Goal: Find contact information: Find contact information

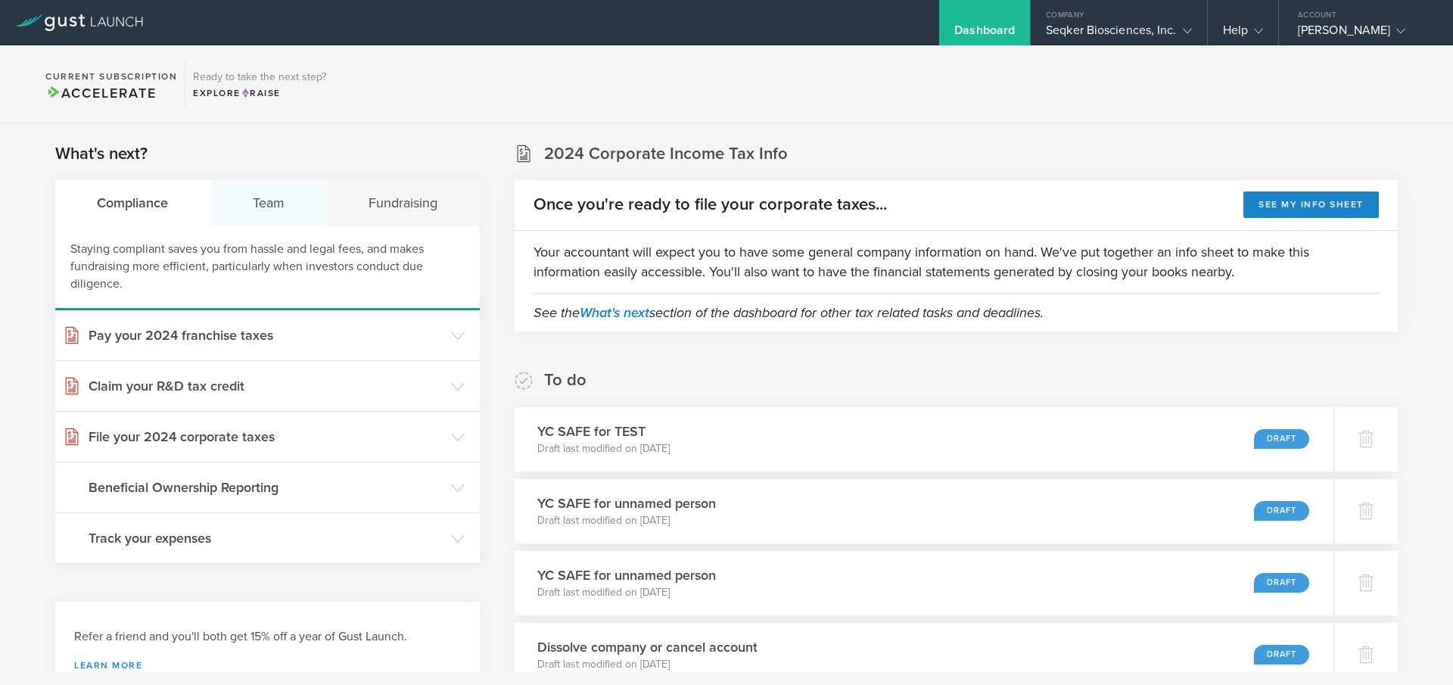
click at [274, 205] on div "Team" at bounding box center [269, 202] width 117 height 45
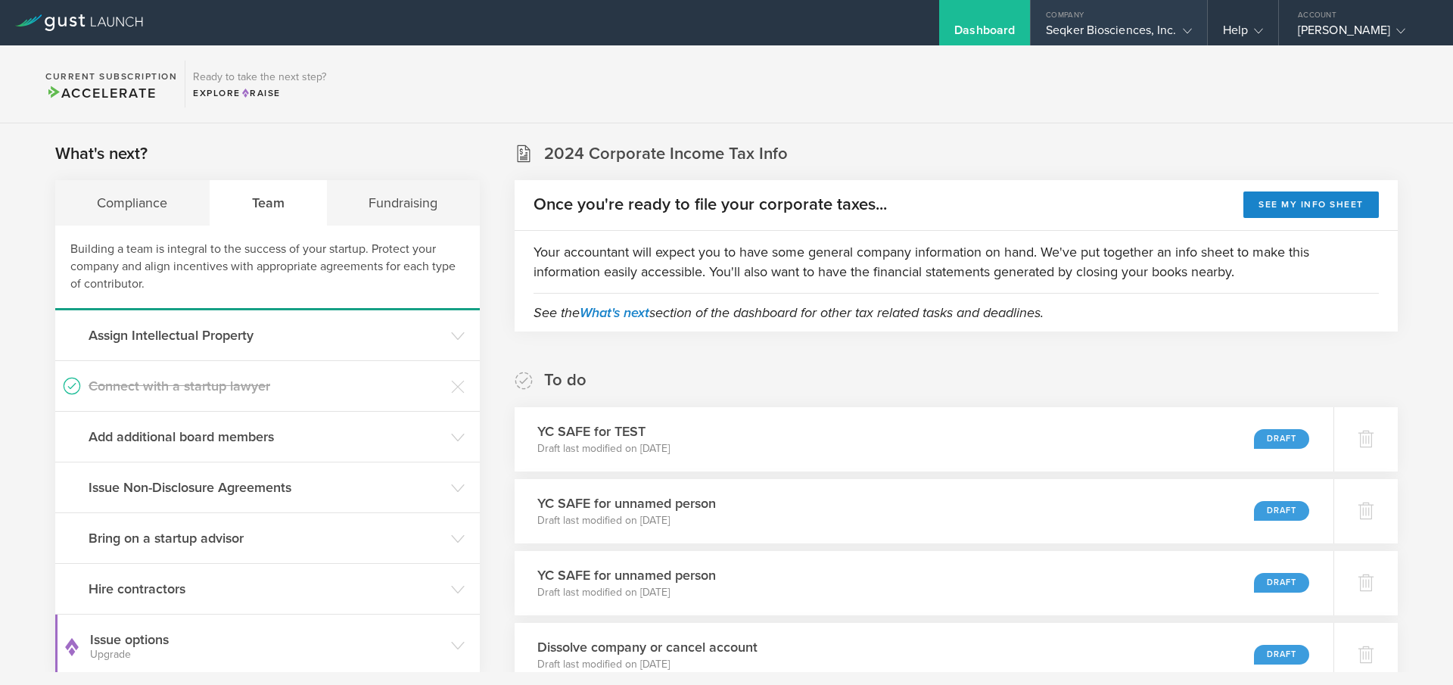
click at [1105, 9] on div "Company" at bounding box center [1119, 11] width 176 height 23
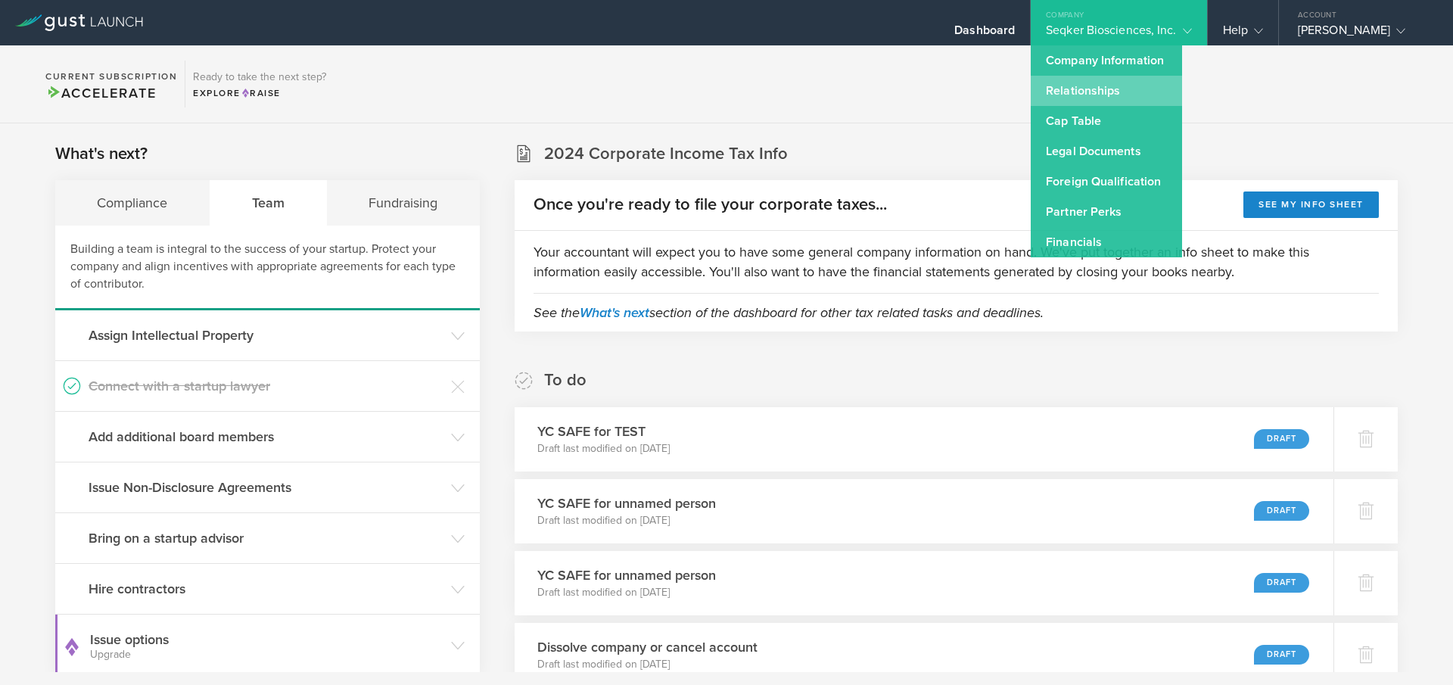
click at [1104, 104] on link "Relationships" at bounding box center [1106, 91] width 151 height 30
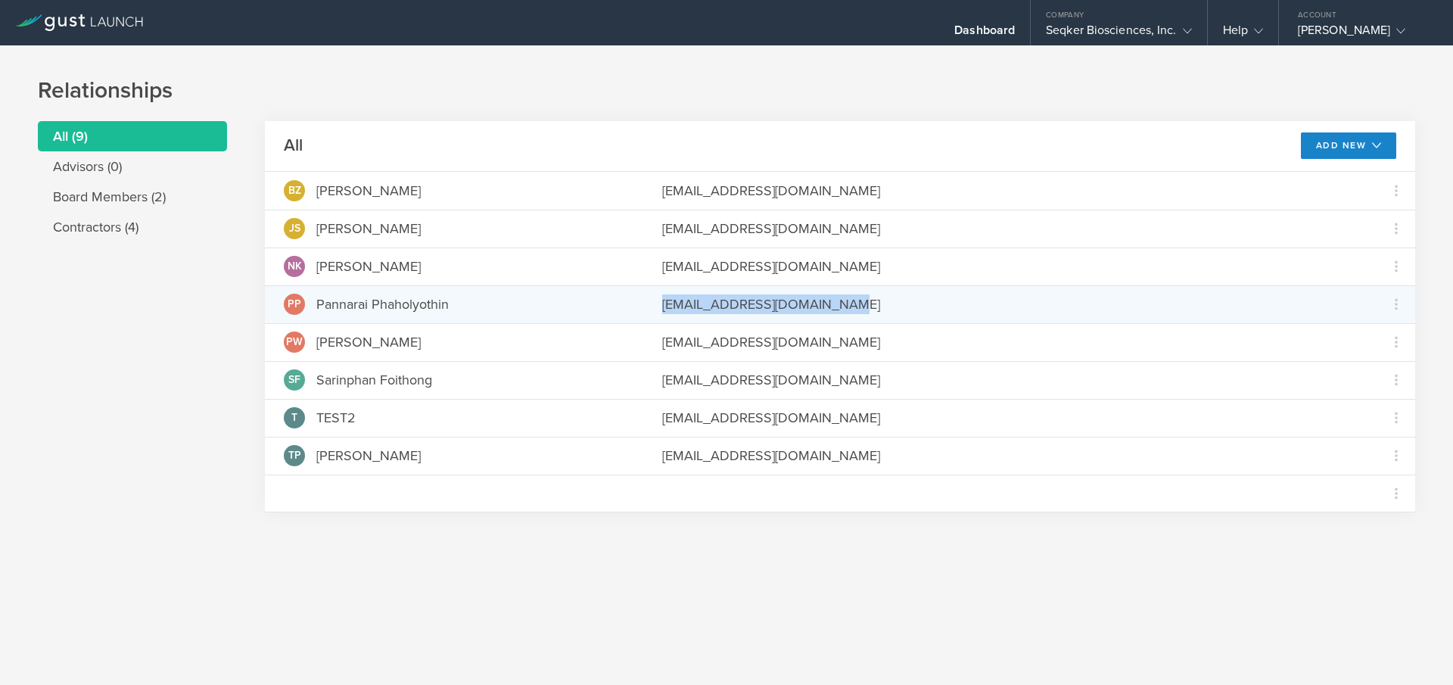
drag, startPoint x: 865, startPoint y: 307, endPoint x: 664, endPoint y: 312, distance: 201.4
click at [664, 312] on div "[EMAIL_ADDRESS][DOMAIN_NAME]" at bounding box center [1010, 304] width 696 height 20
copy div "[EMAIL_ADDRESS][DOMAIN_NAME]"
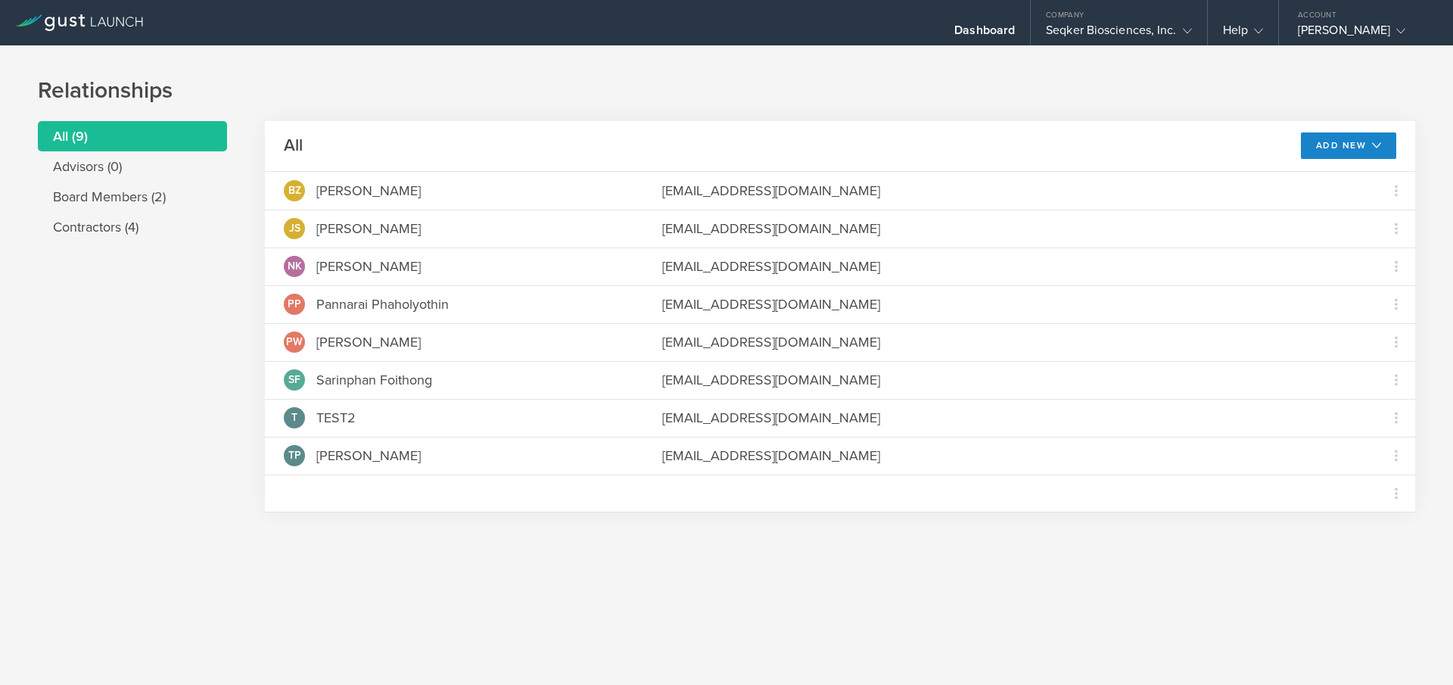
click at [759, 105] on h1 "Relationships" at bounding box center [727, 91] width 1378 height 30
click at [1145, 29] on div "Seqker Biosciences, Inc." at bounding box center [1118, 34] width 145 height 23
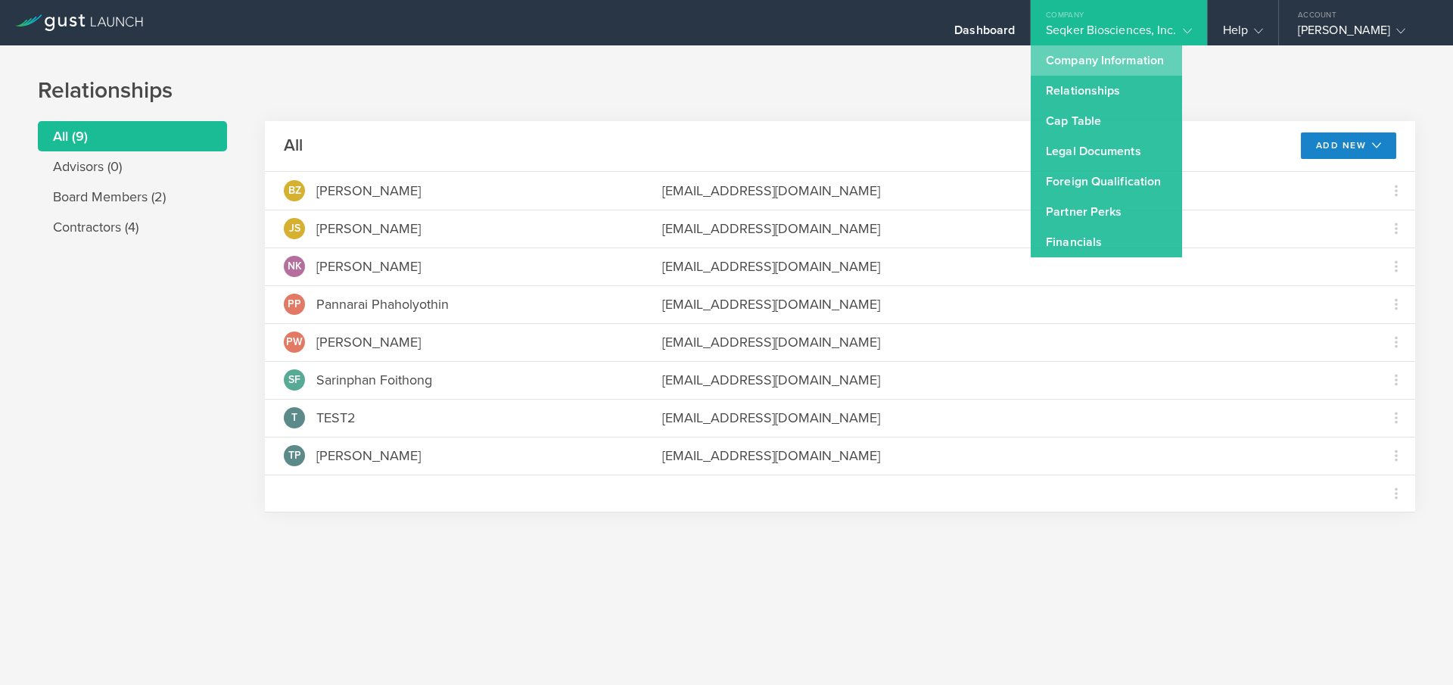
click at [1070, 55] on link "Company Information" at bounding box center [1106, 60] width 151 height 30
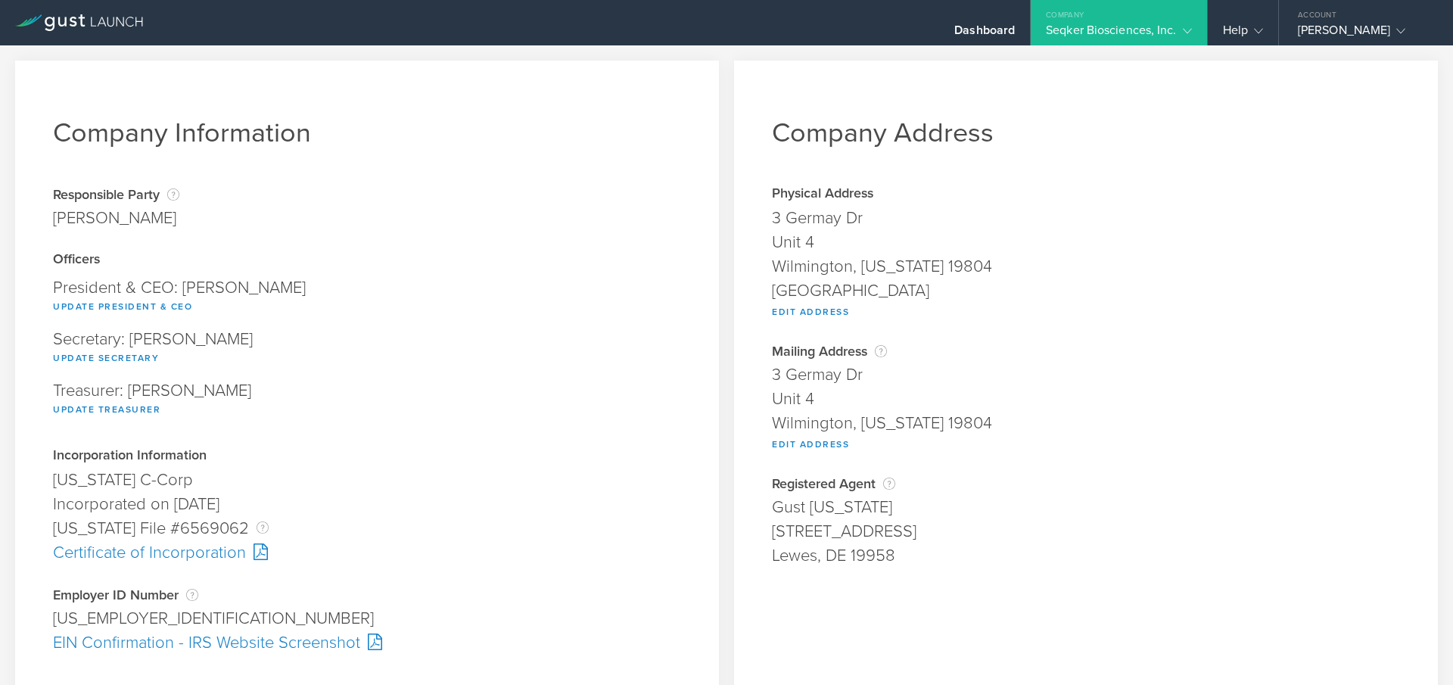
click at [1084, 30] on div "Seqker Biosciences, Inc." at bounding box center [1118, 34] width 145 height 23
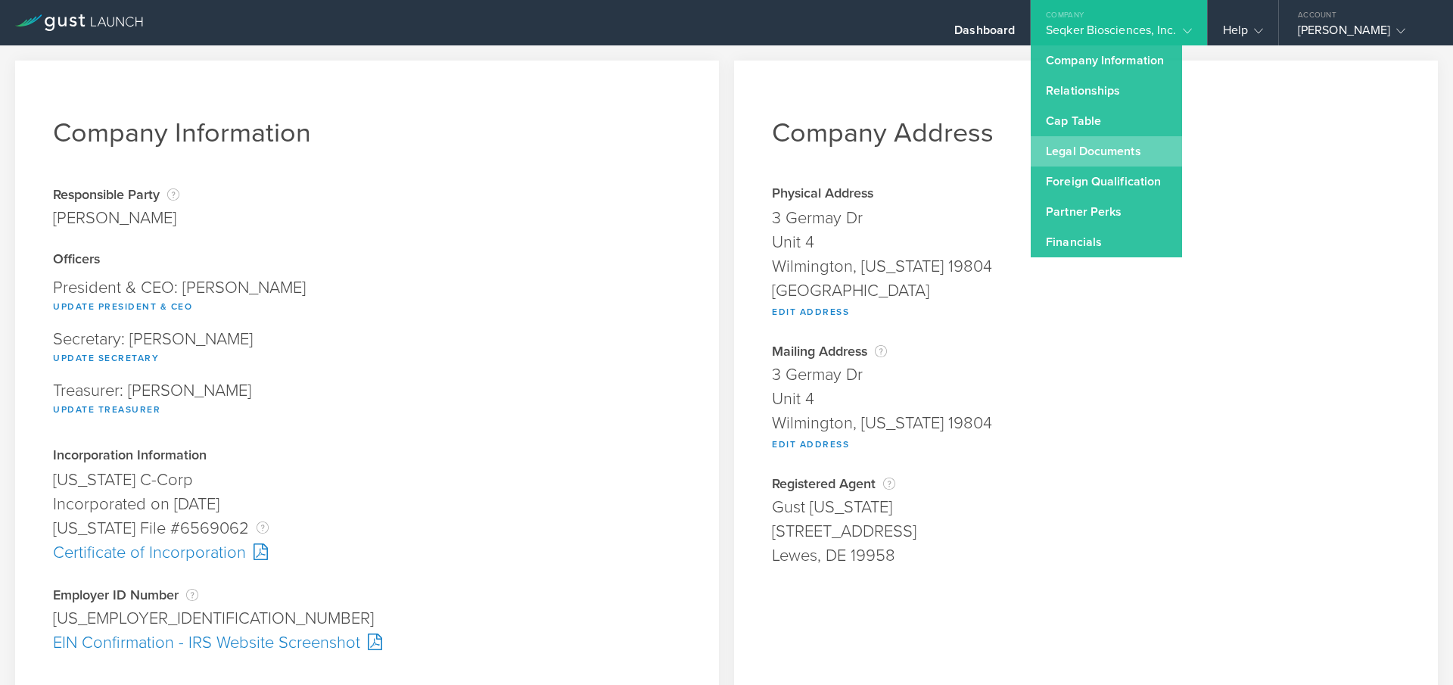
click at [1092, 156] on link "Legal Documents" at bounding box center [1106, 151] width 151 height 30
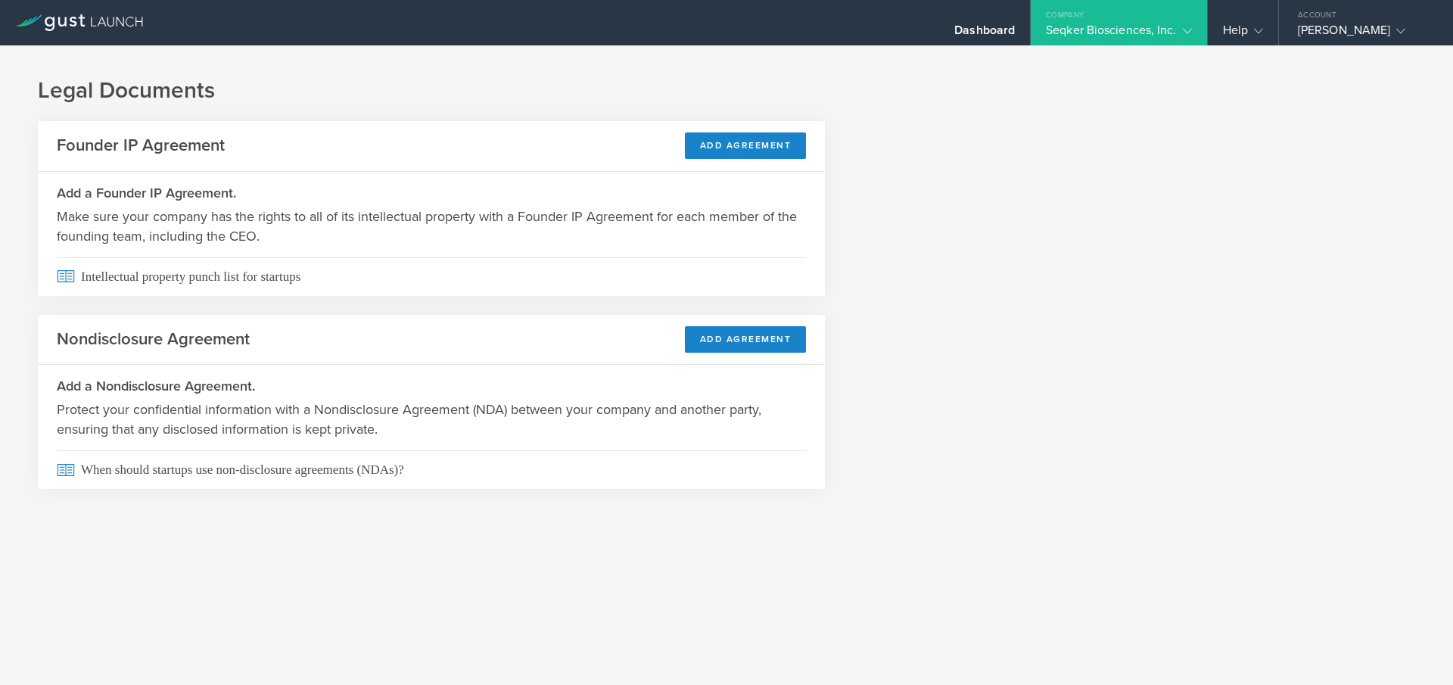
click at [1175, 16] on div "Company" at bounding box center [1119, 11] width 176 height 23
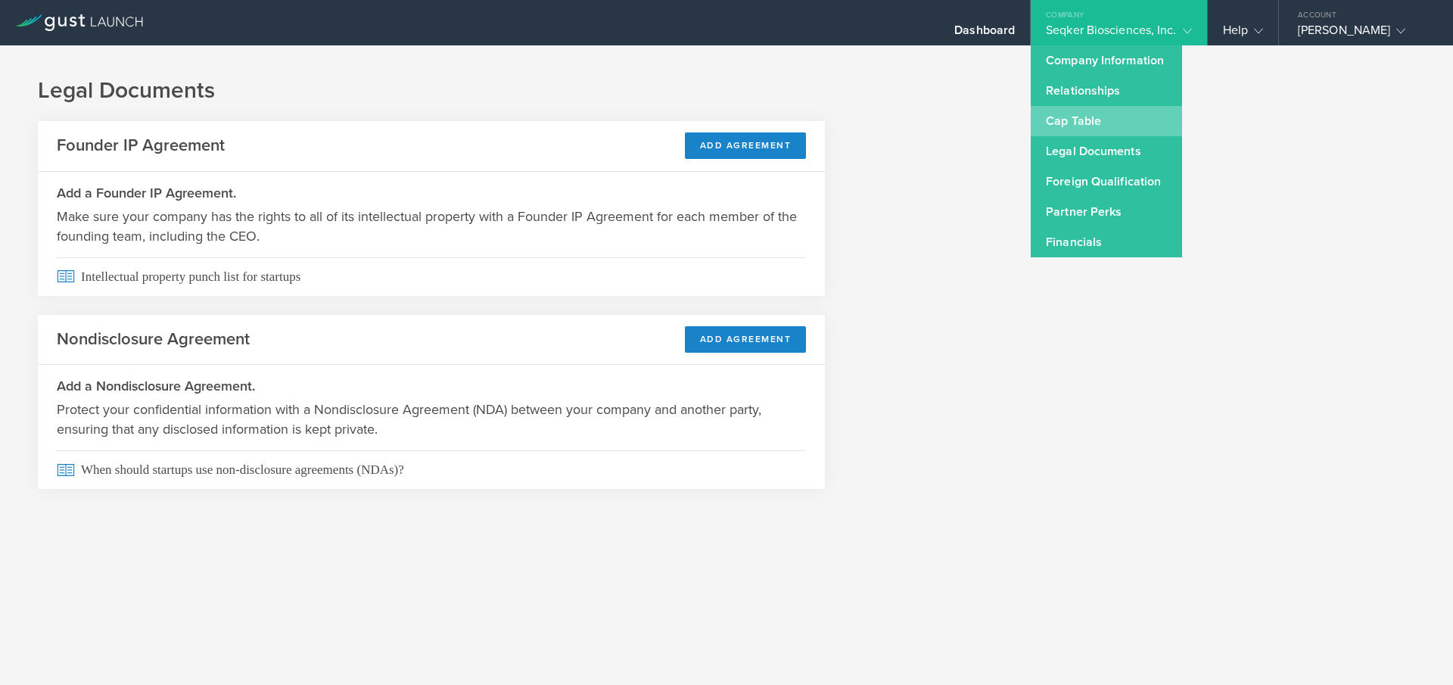
click at [1085, 118] on link "Cap Table" at bounding box center [1106, 121] width 151 height 30
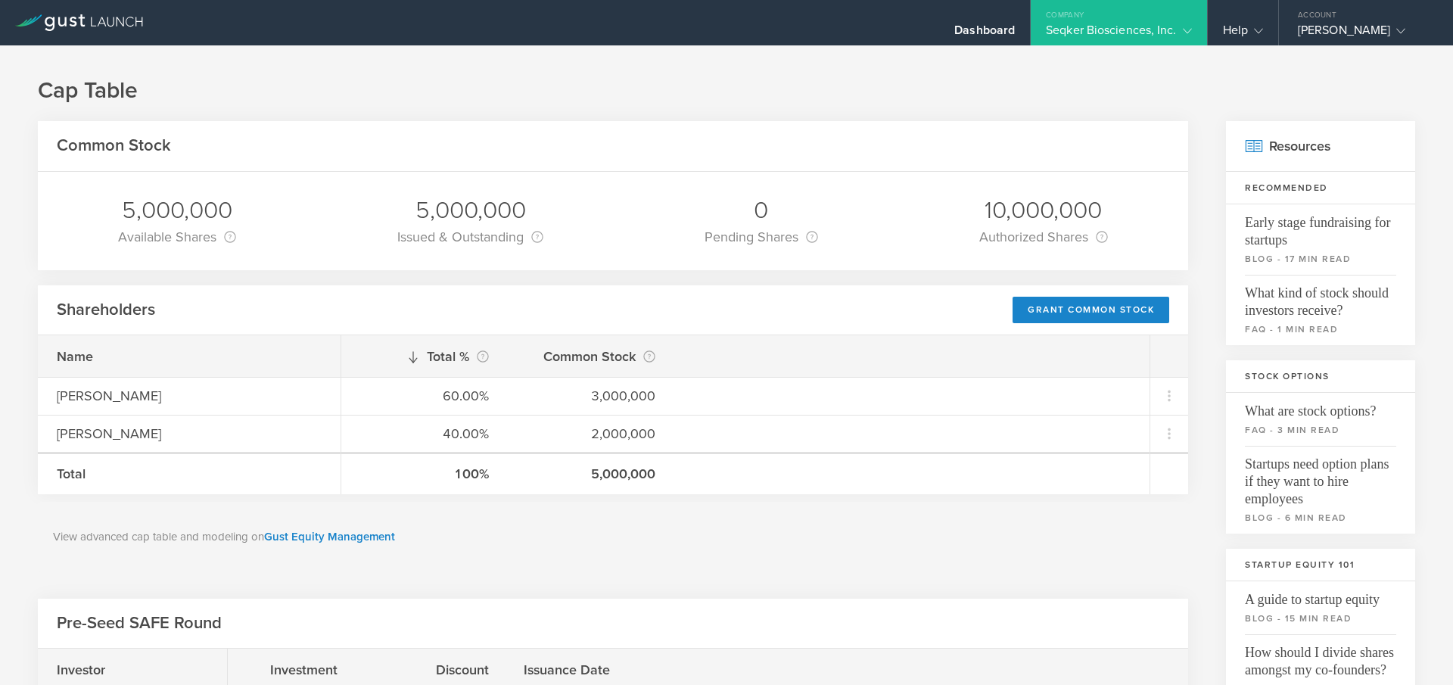
scroll to position [340, 0]
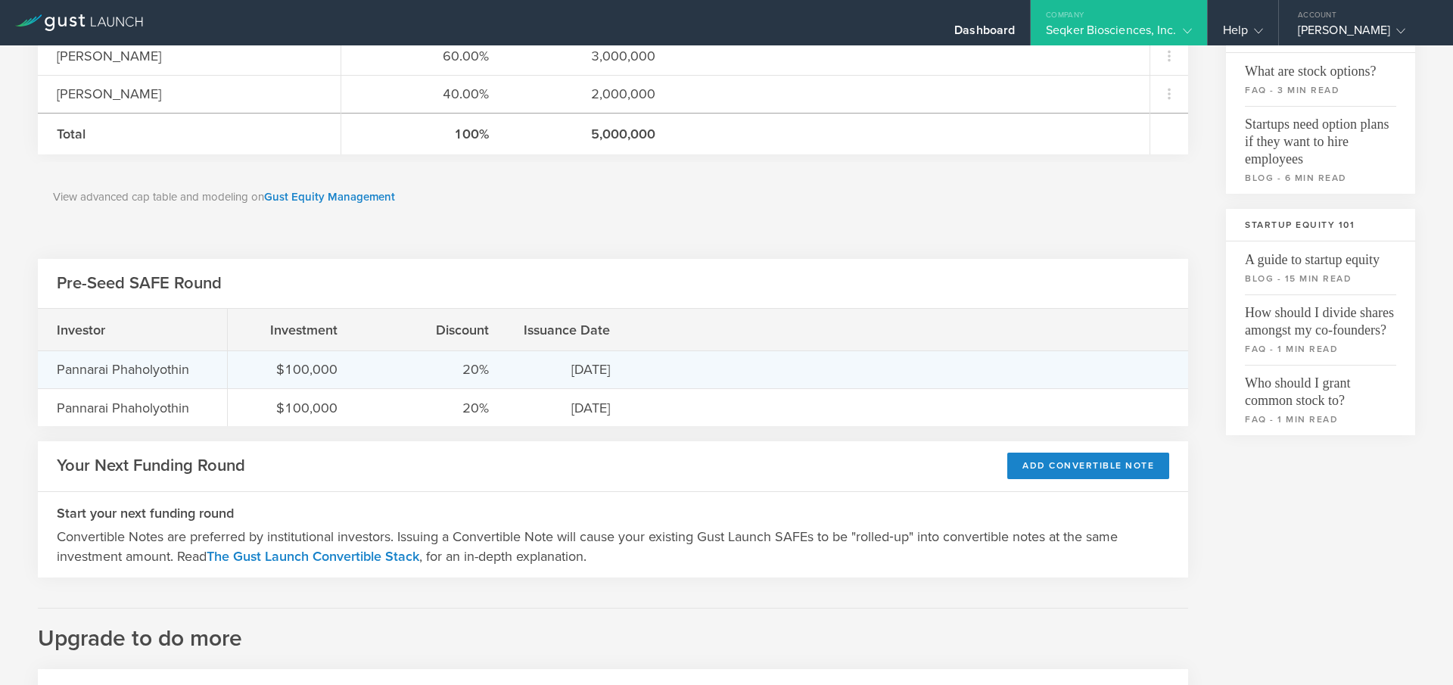
drag, startPoint x: 618, startPoint y: 373, endPoint x: 532, endPoint y: 371, distance: 85.6
click at [532, 371] on div "$100,000 20% [DATE]" at bounding box center [708, 370] width 961 height 38
click at [537, 369] on div "[DATE]" at bounding box center [568, 370] width 83 height 20
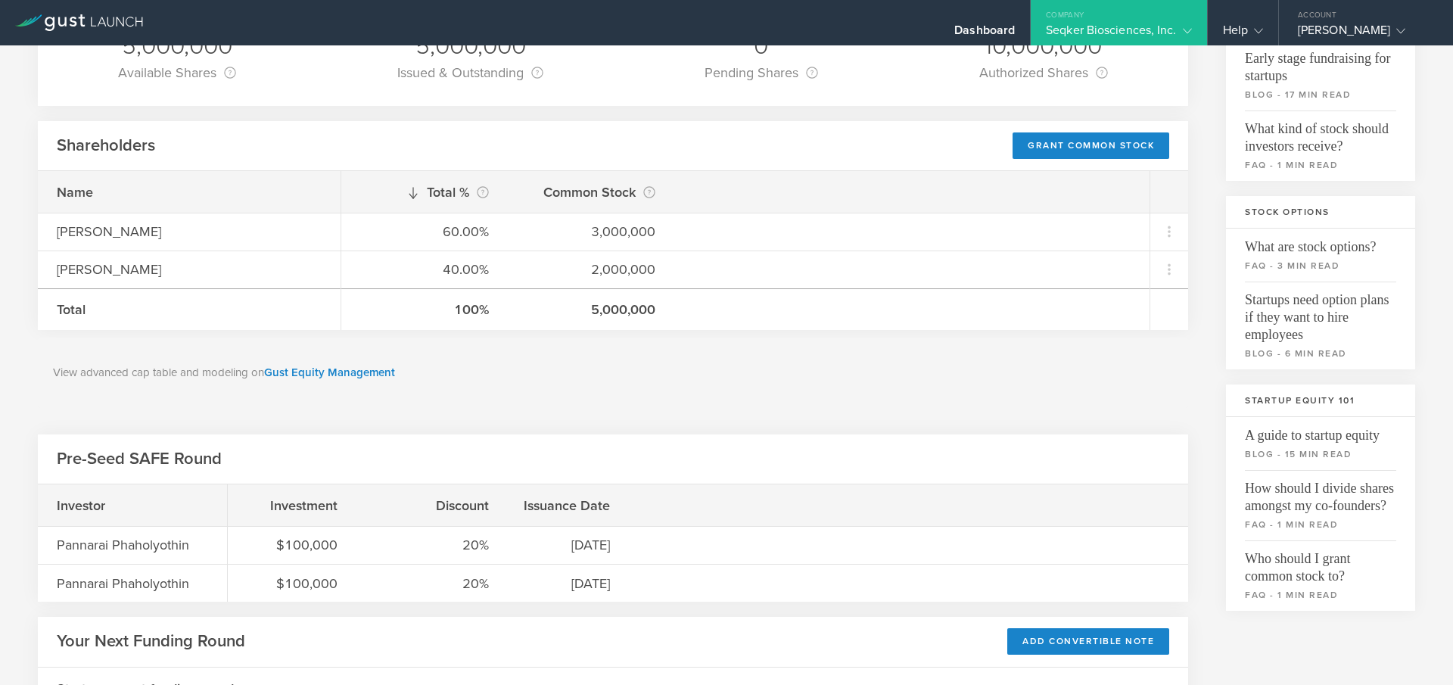
scroll to position [320, 0]
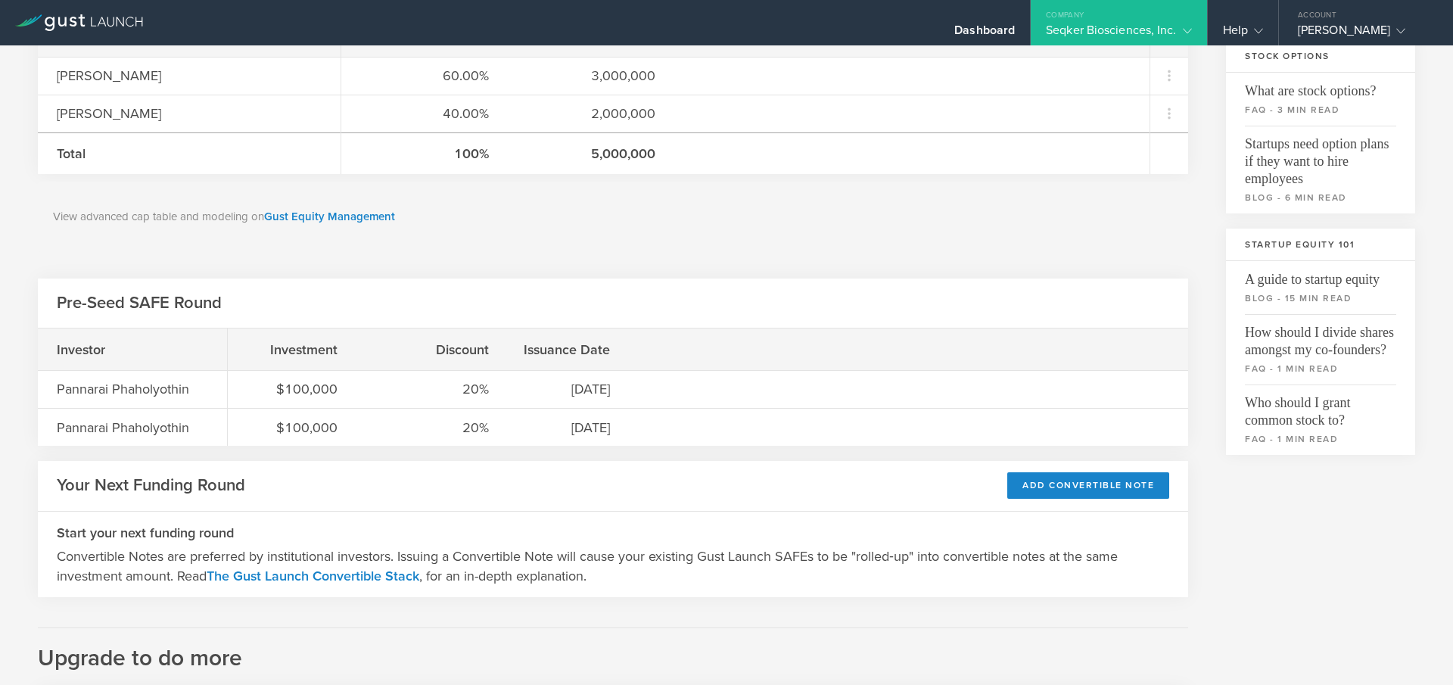
click at [601, 185] on div "View advanced cap table and modeling on Gust Equity Management" at bounding box center [613, 217] width 1151 height 70
click at [605, 151] on div "5,000,000" at bounding box center [591, 154] width 129 height 20
click at [613, 97] on div "40.00% 2,000,000" at bounding box center [745, 114] width 809 height 38
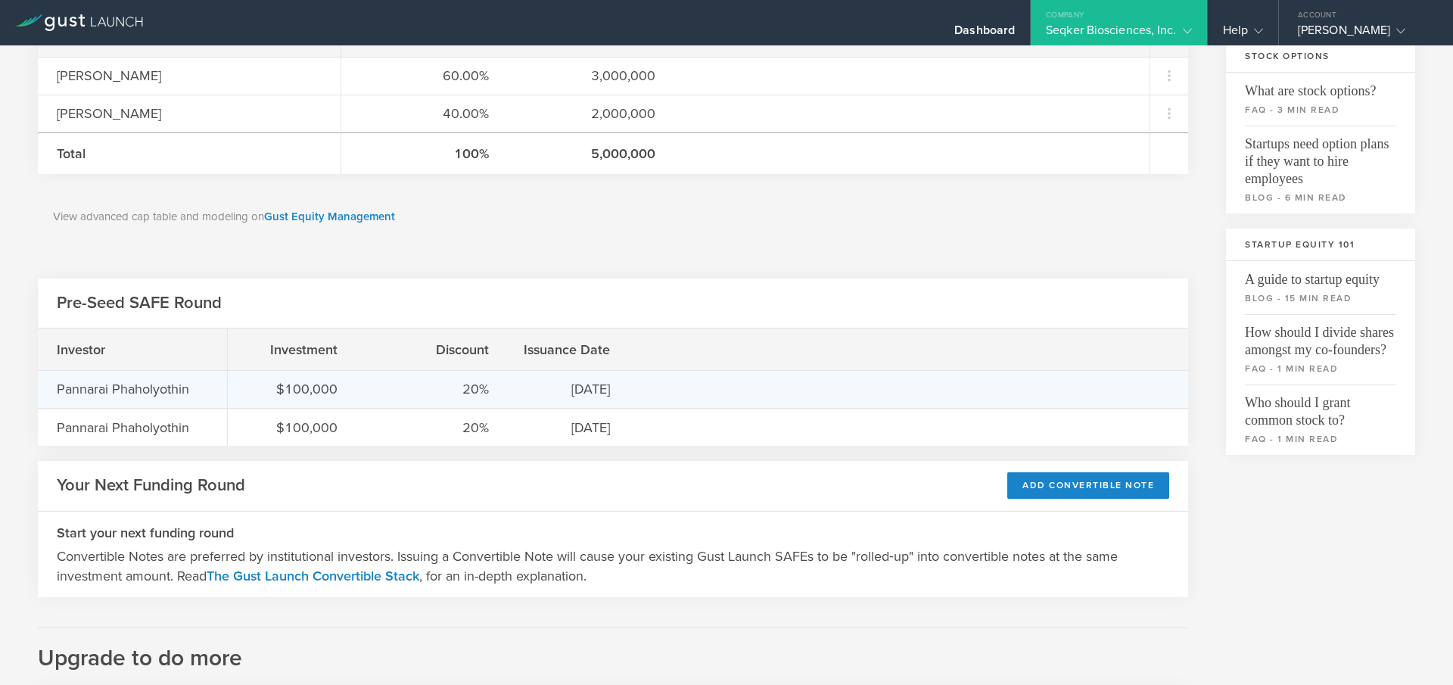
click at [489, 401] on div "$100,000 20% [DATE]" at bounding box center [708, 389] width 961 height 38
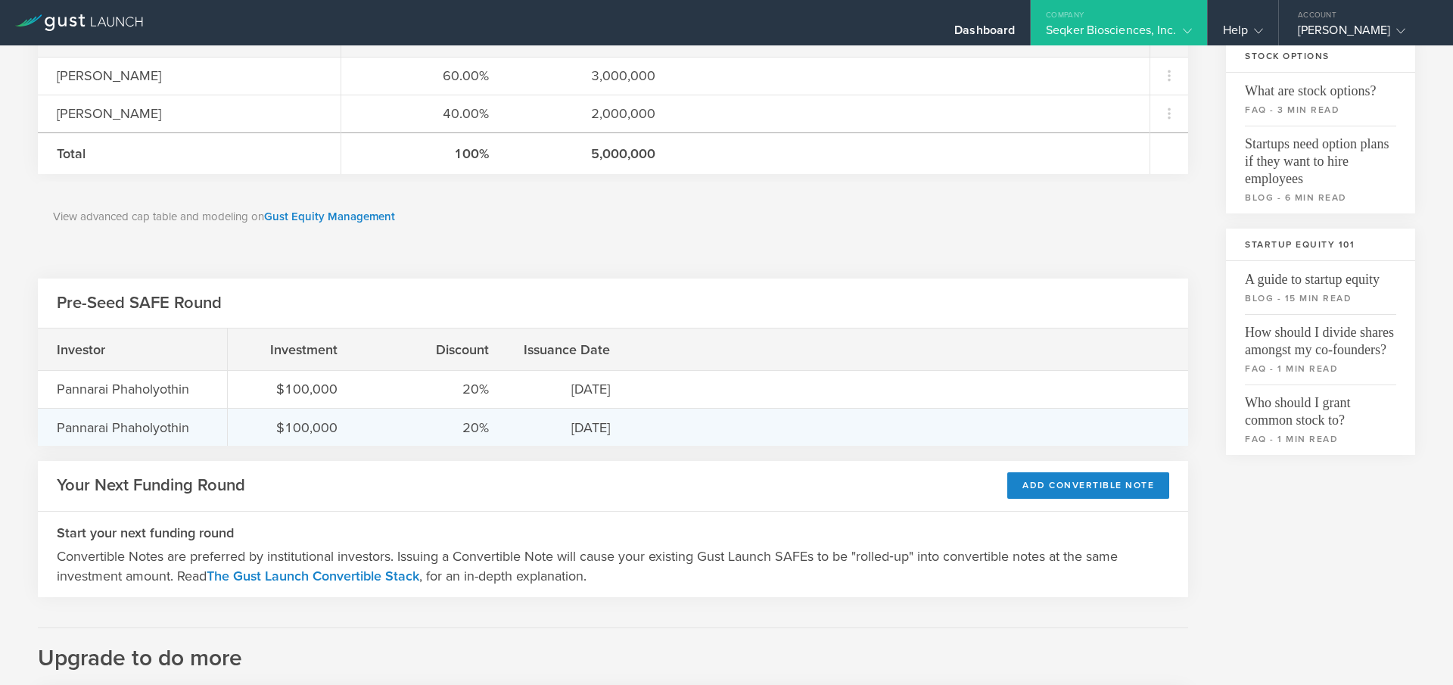
click at [510, 431] on div "$100,000 20% [DATE]" at bounding box center [708, 427] width 961 height 38
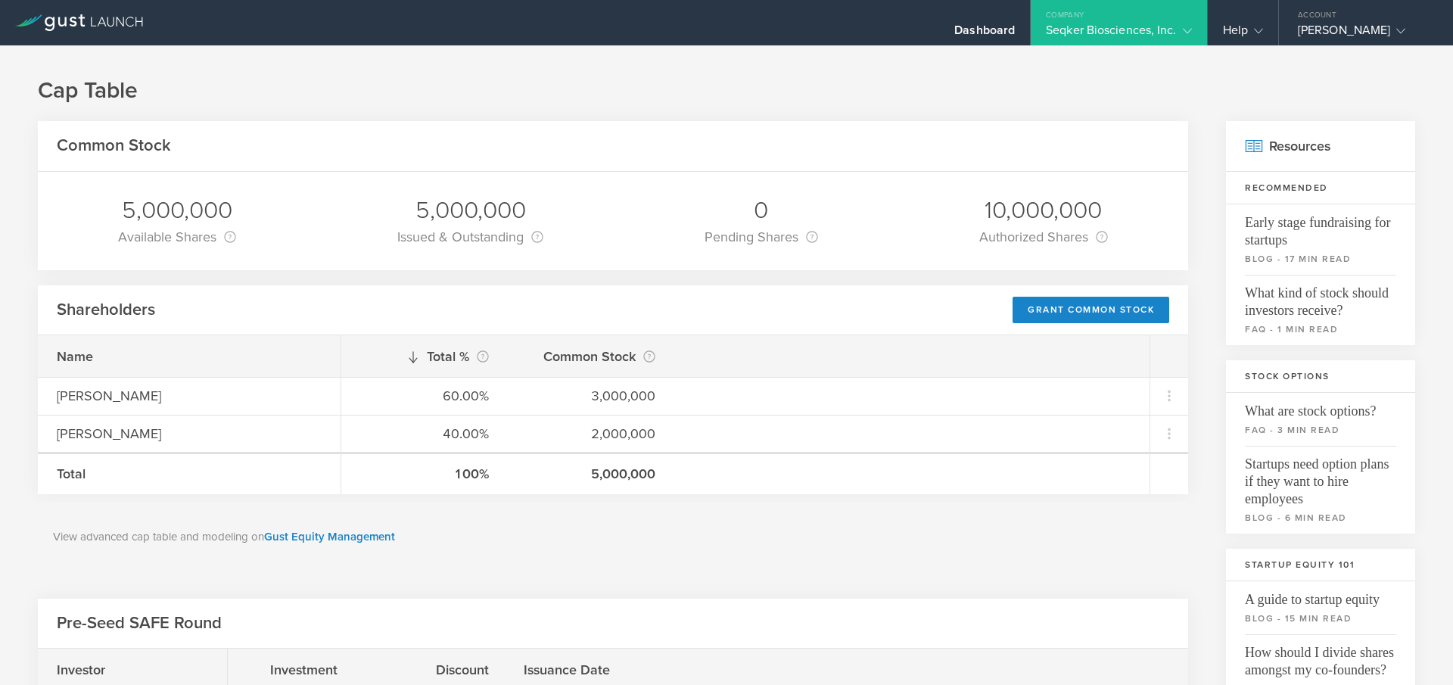
scroll to position [321, 0]
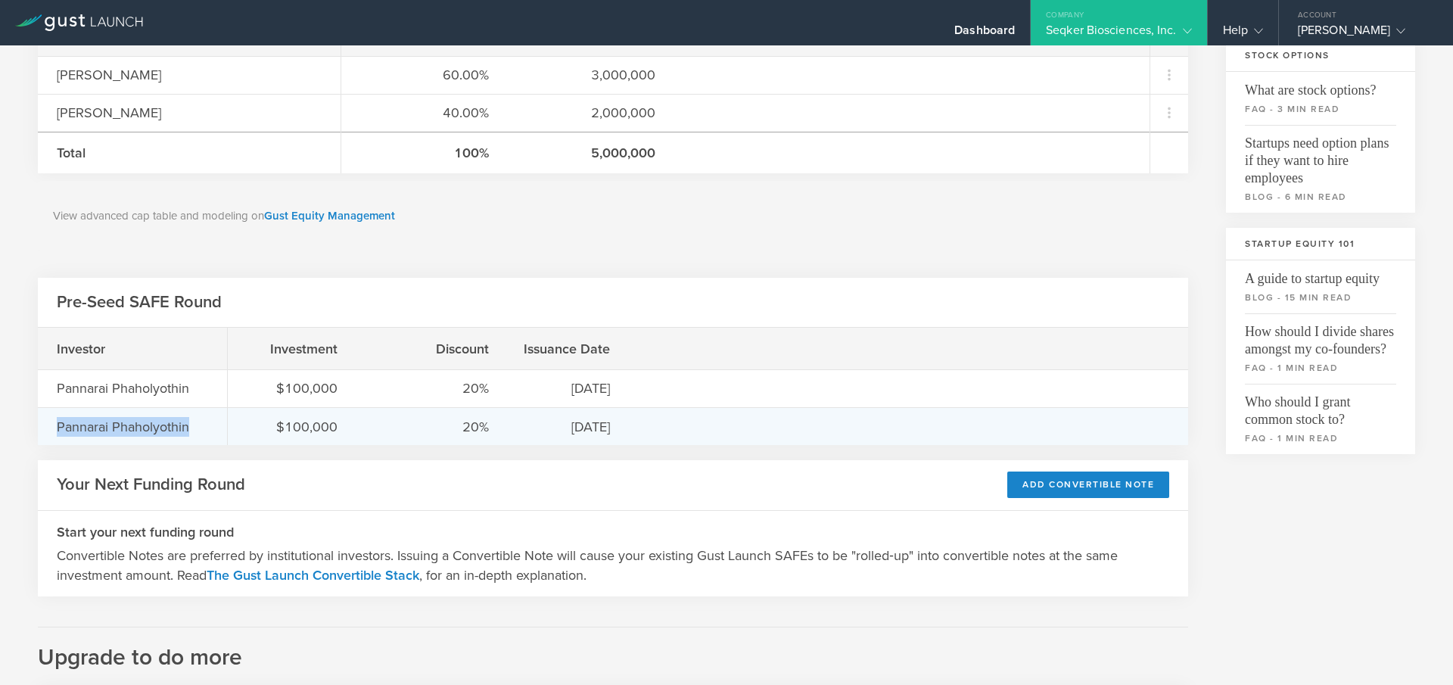
drag, startPoint x: 193, startPoint y: 419, endPoint x: 55, endPoint y: 420, distance: 138.5
click at [55, 420] on div "Pannarai Phaholyothin" at bounding box center [132, 426] width 189 height 38
copy div "Pannarai Phaholyothin"
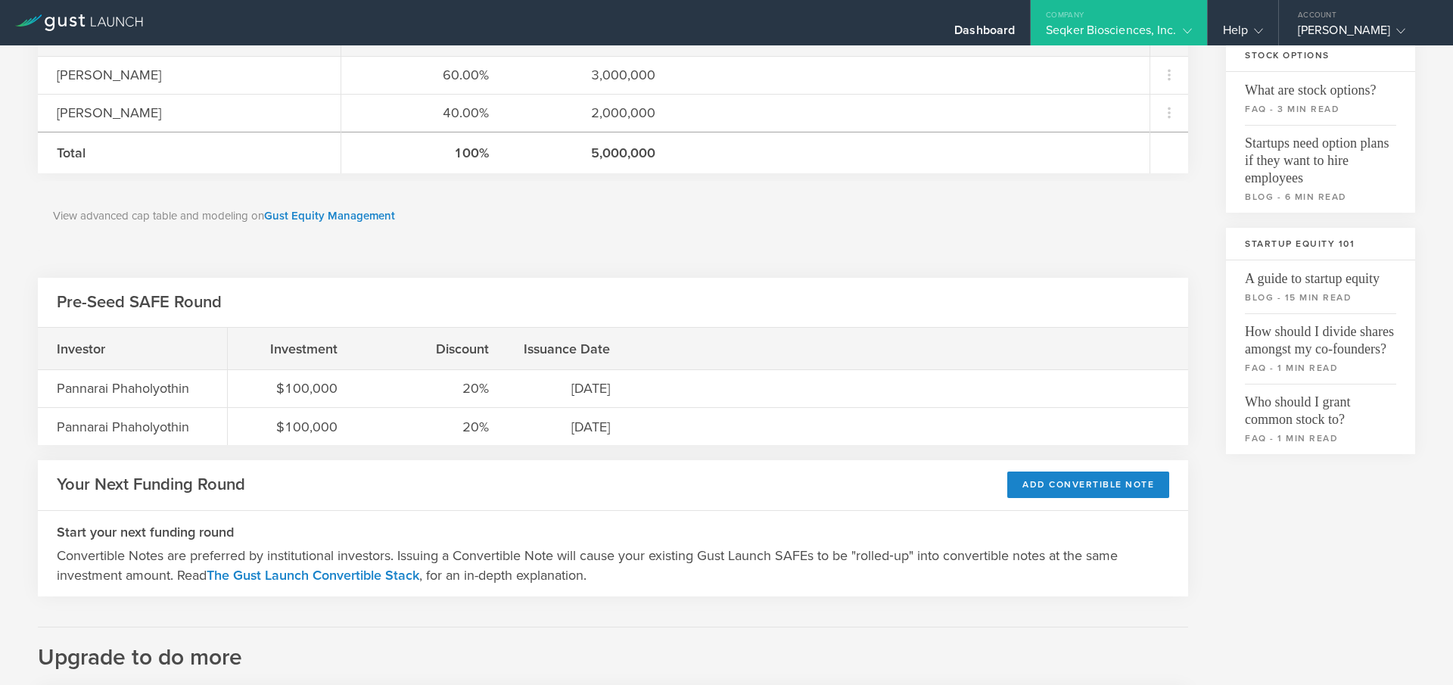
click at [1147, 18] on div "Company" at bounding box center [1119, 11] width 176 height 23
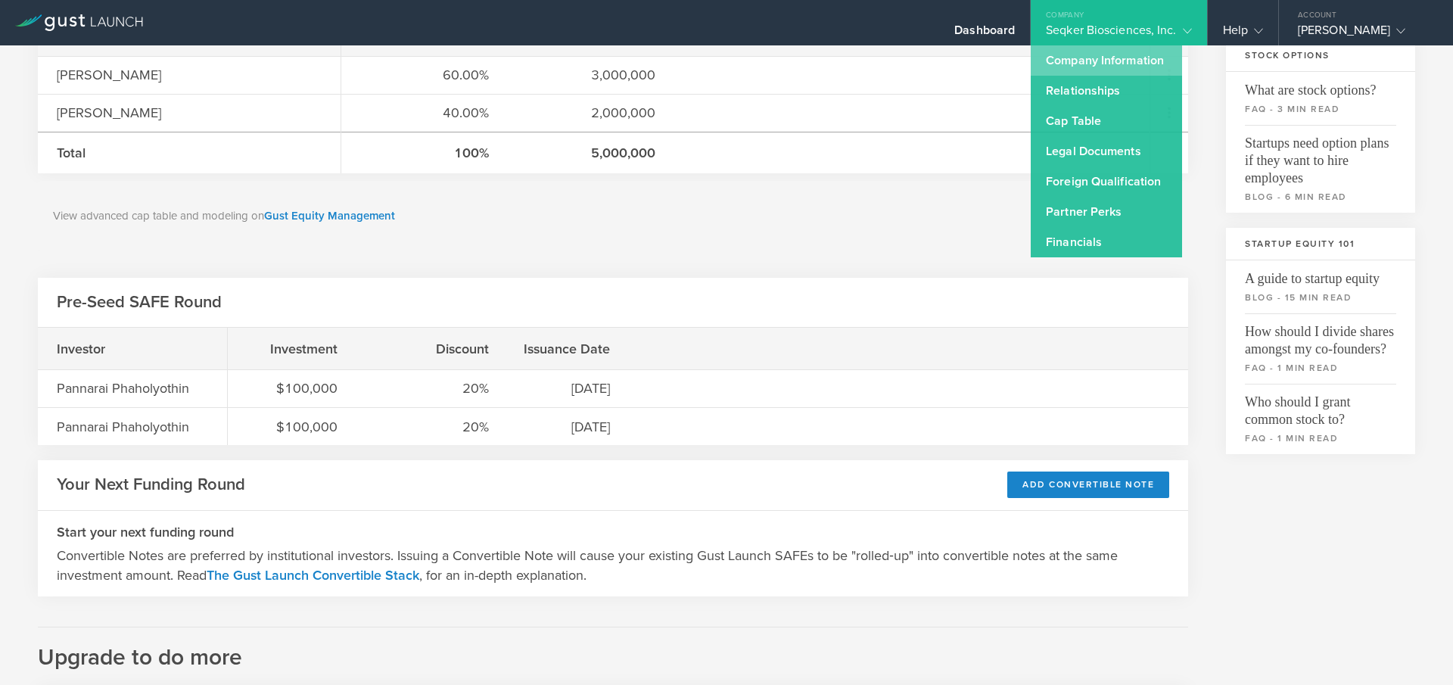
click at [1091, 63] on link "Company Information" at bounding box center [1106, 60] width 151 height 30
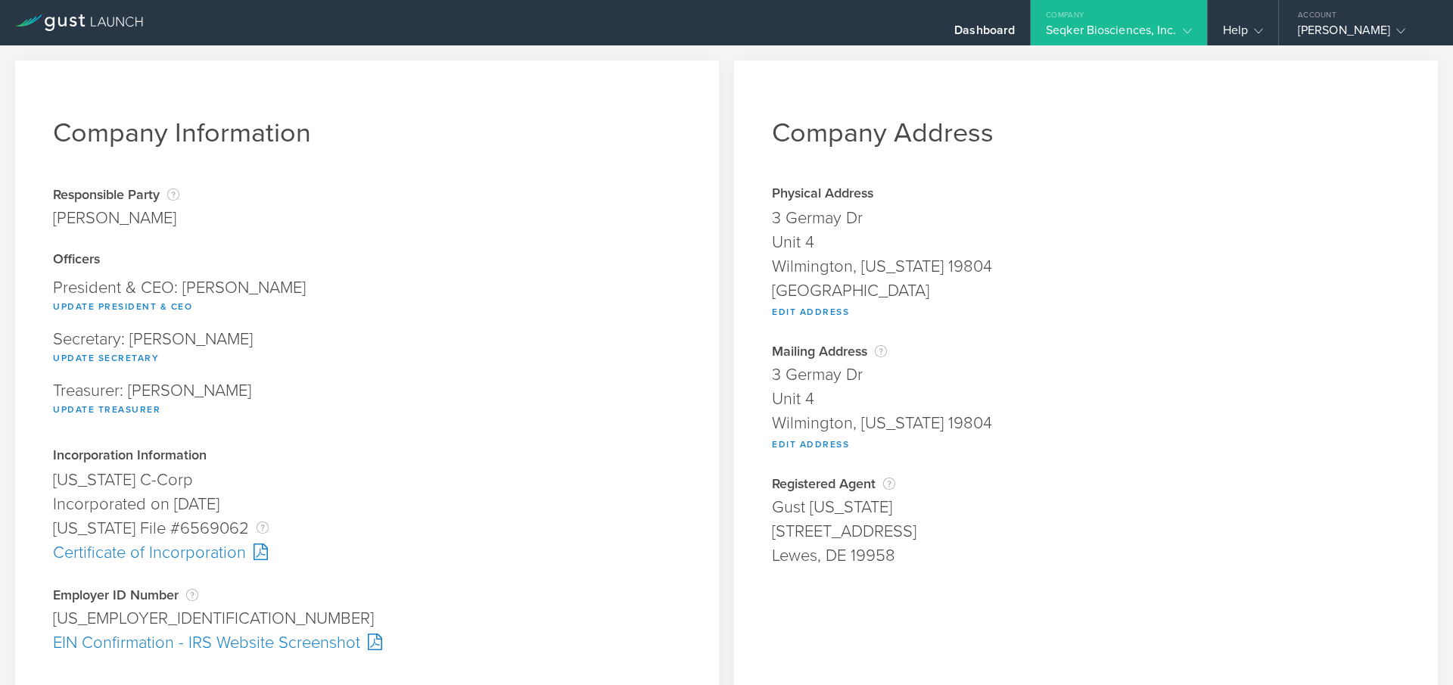
click at [1094, 17] on div "Company" at bounding box center [1119, 11] width 176 height 23
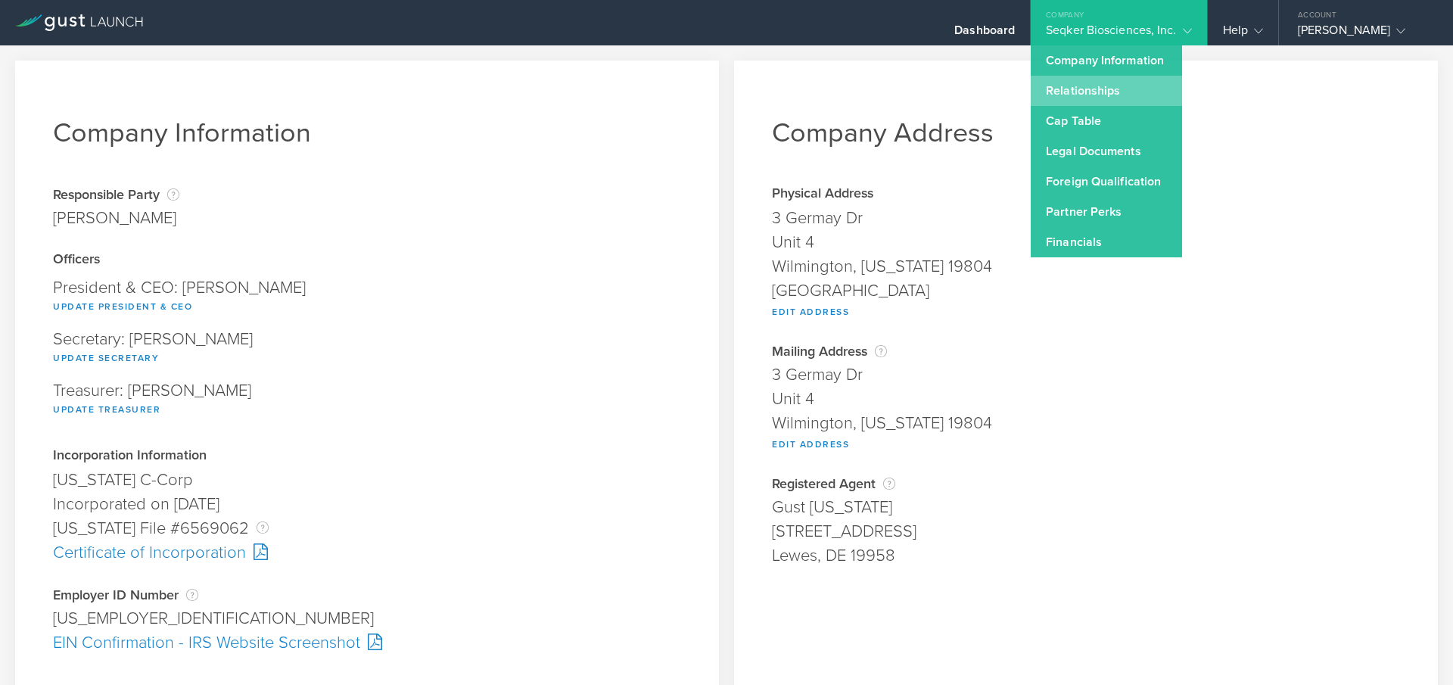
click at [1089, 91] on link "Relationships" at bounding box center [1106, 91] width 151 height 30
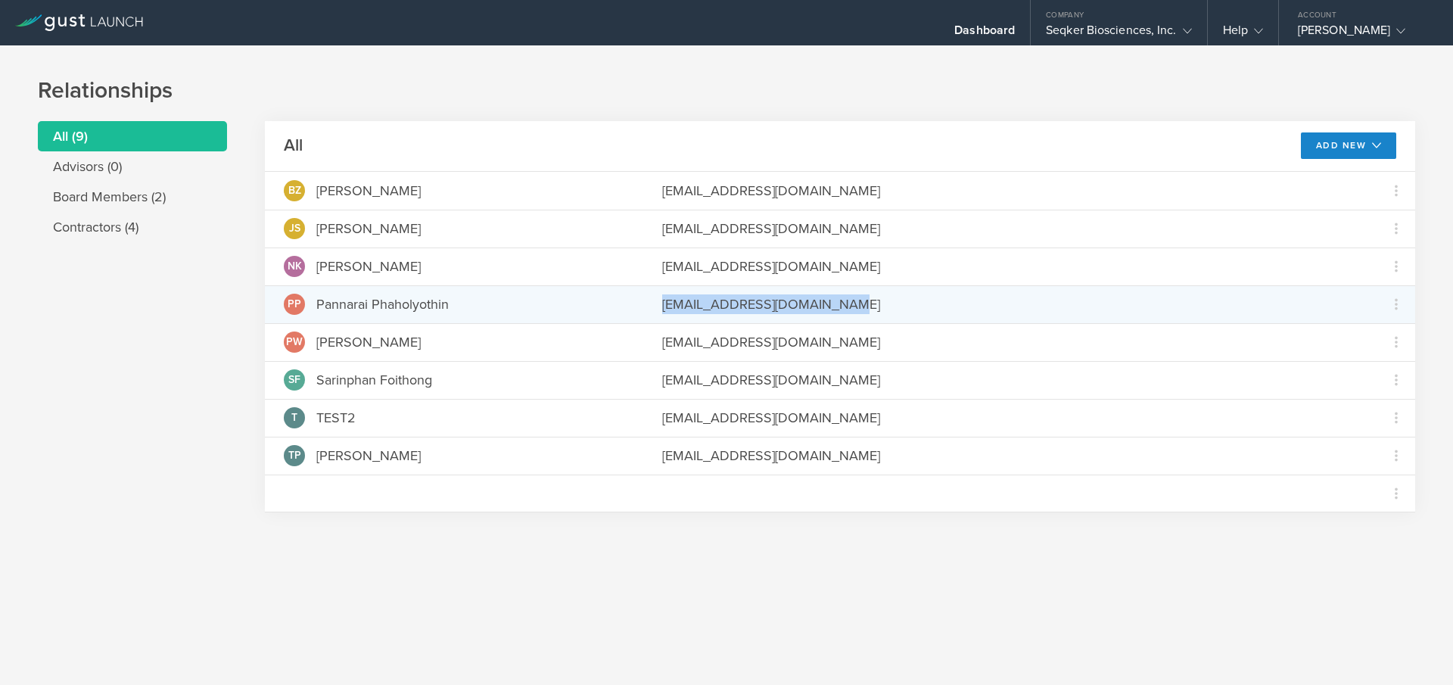
drag, startPoint x: 873, startPoint y: 301, endPoint x: 667, endPoint y: 307, distance: 206.0
click at [667, 307] on div "[EMAIL_ADDRESS][DOMAIN_NAME]" at bounding box center [1010, 304] width 696 height 20
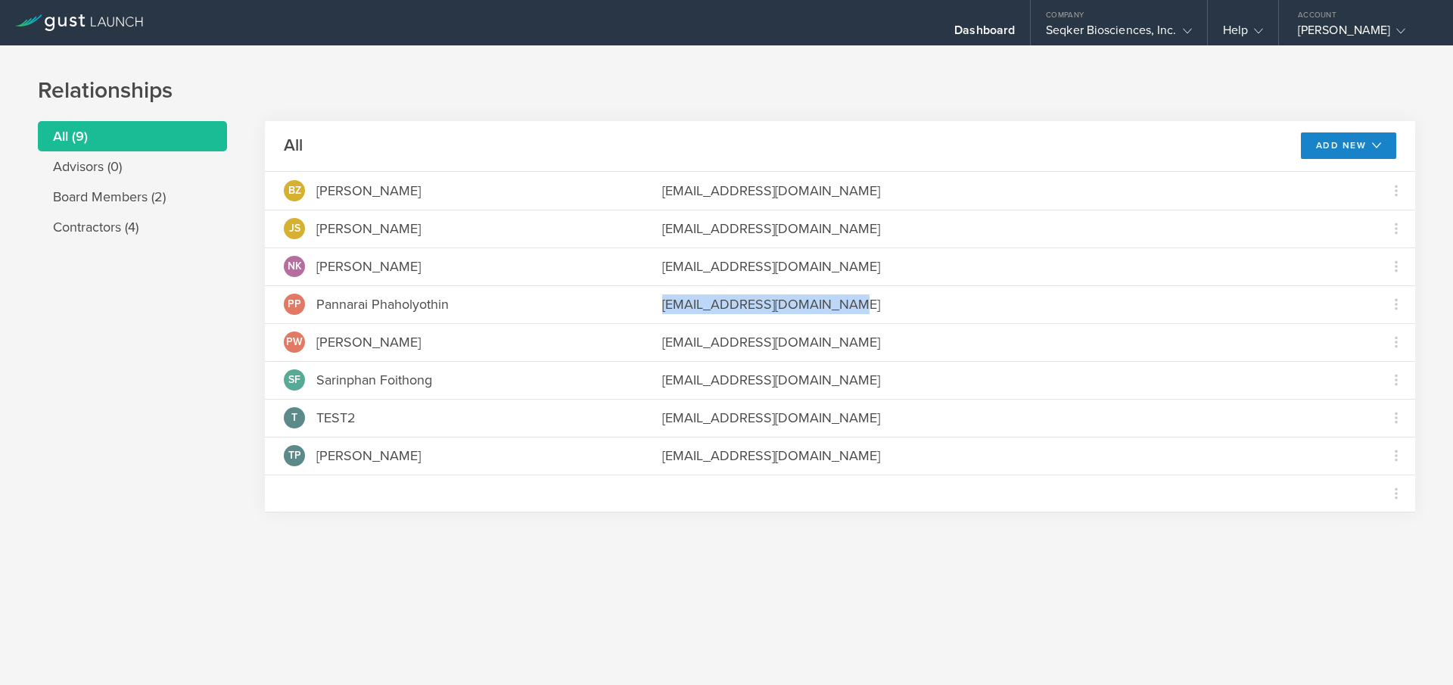
copy div "[EMAIL_ADDRESS][DOMAIN_NAME]"
